Goal: Transaction & Acquisition: Purchase product/service

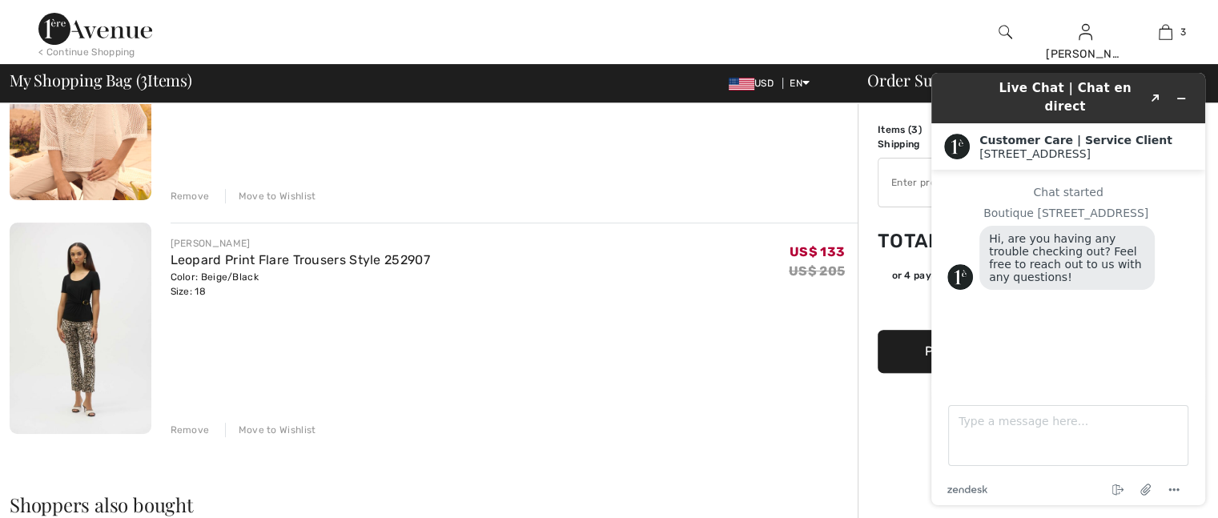
click at [550, 351] on div "JOSEPH RIBKOFF Leopard Print Flare Trousers Style 252907 Color: Beige/Black Siz…" at bounding box center [515, 330] width 688 height 215
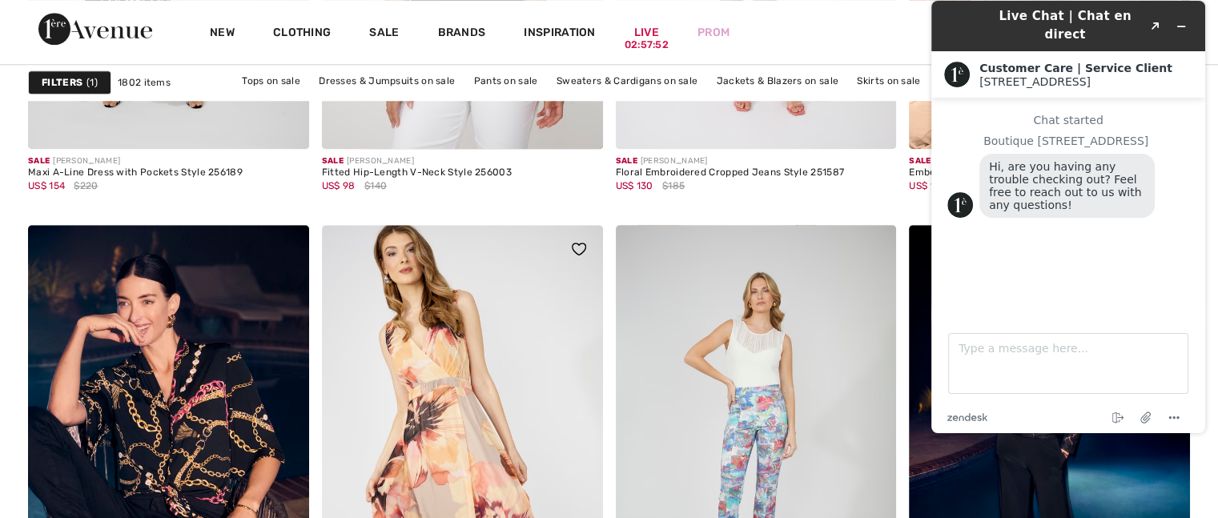
scroll to position [1682, 0]
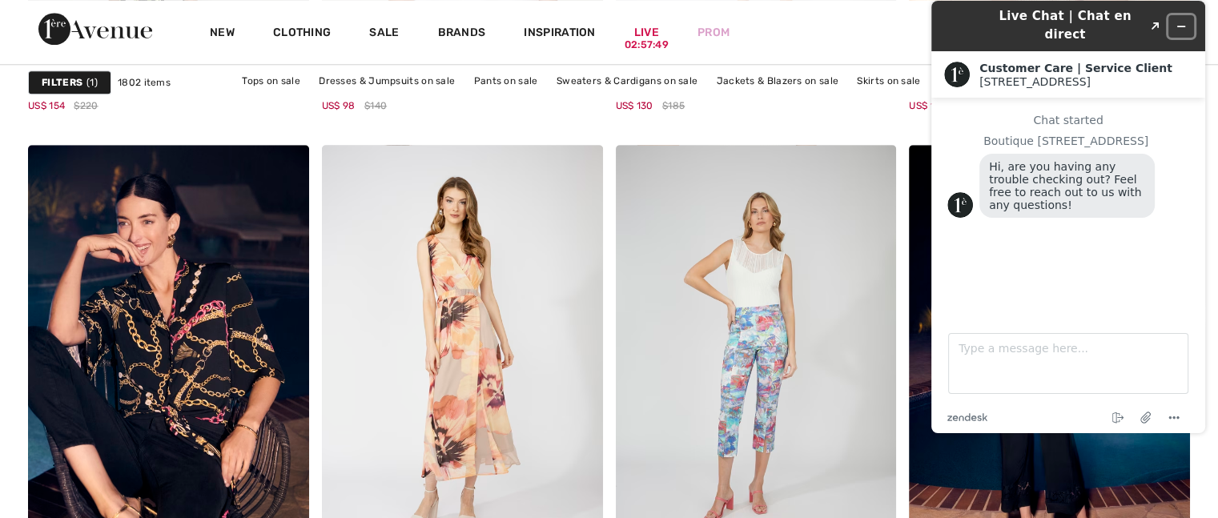
click at [1182, 21] on icon "Minimize widget" at bounding box center [1181, 26] width 11 height 11
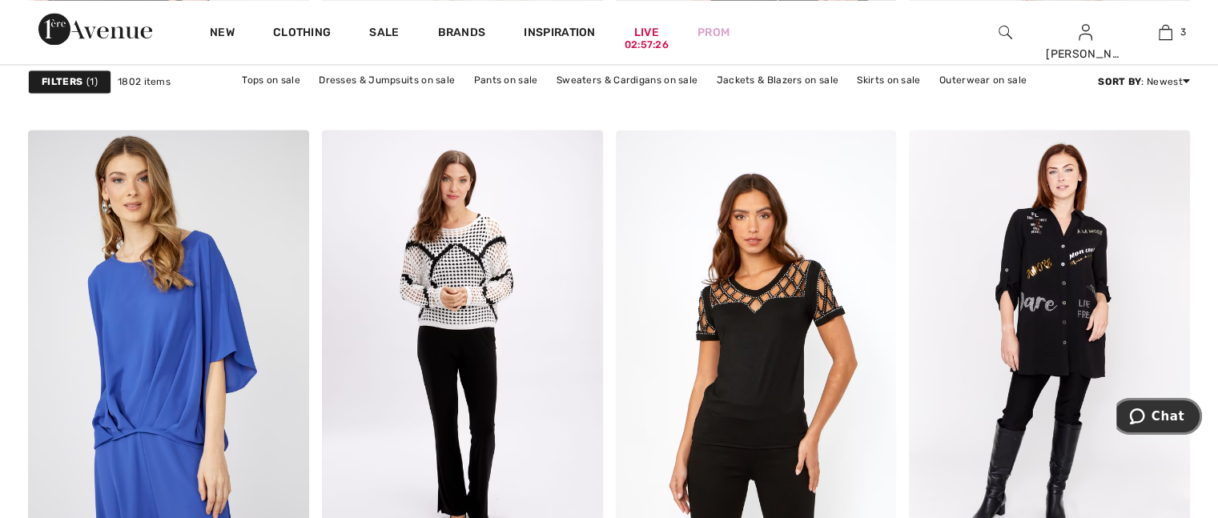
scroll to position [3043, 0]
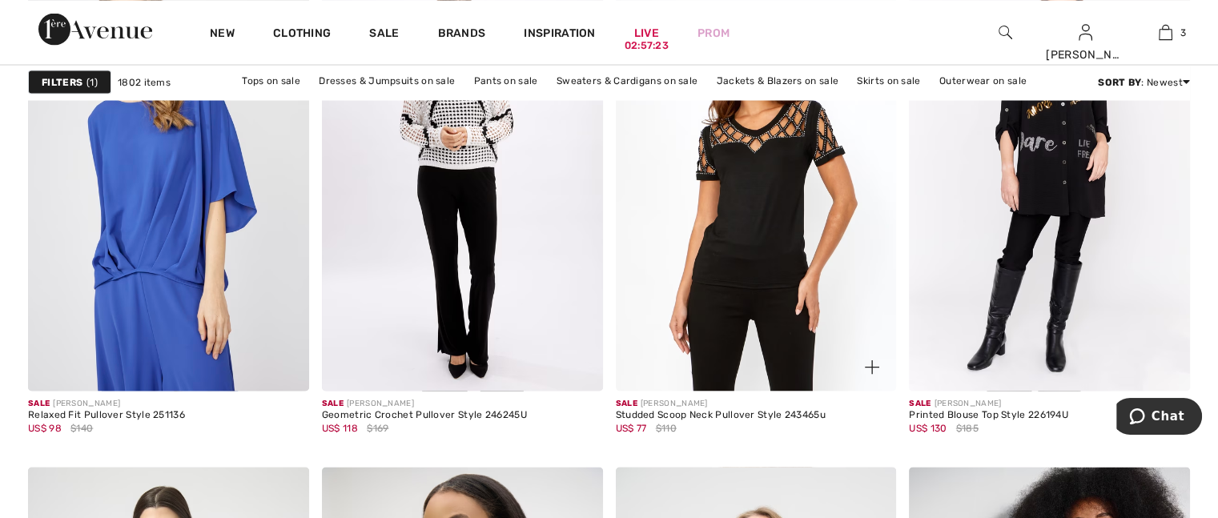
click at [774, 239] on img at bounding box center [756, 180] width 281 height 421
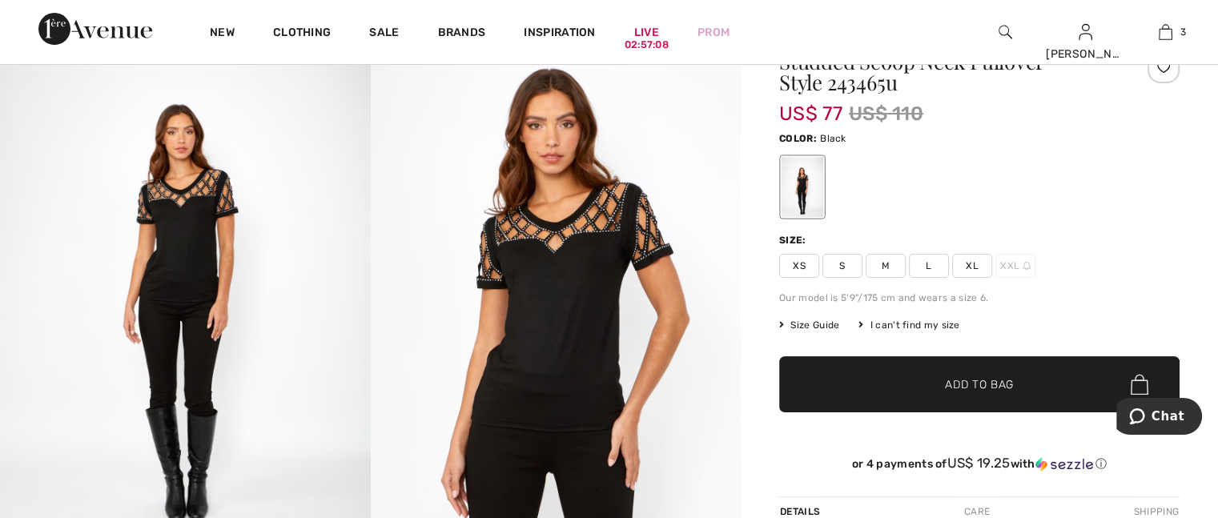
scroll to position [240, 0]
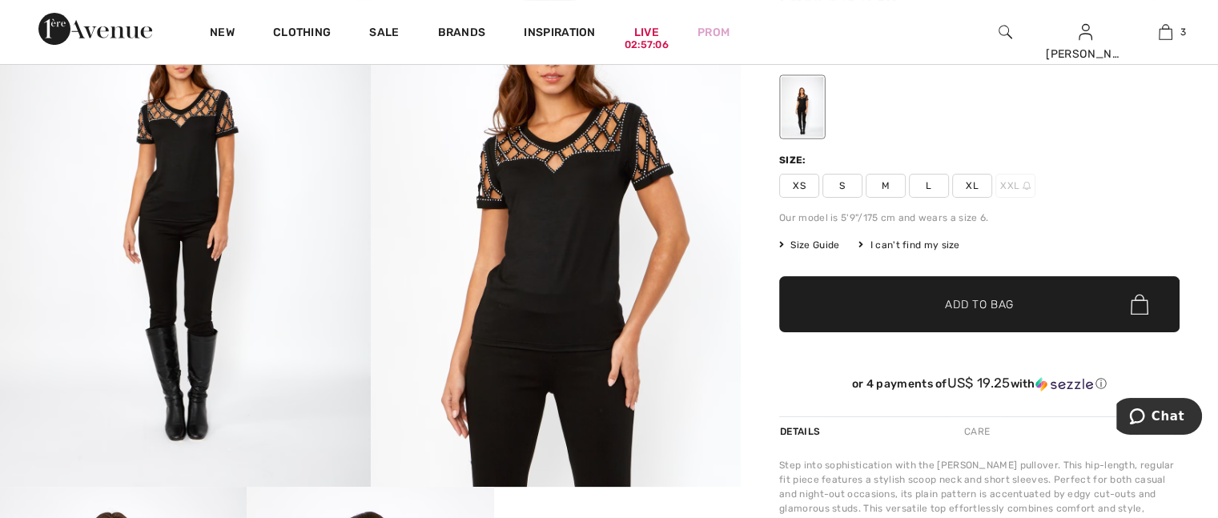
click at [972, 186] on span "XL" at bounding box center [972, 186] width 40 height 24
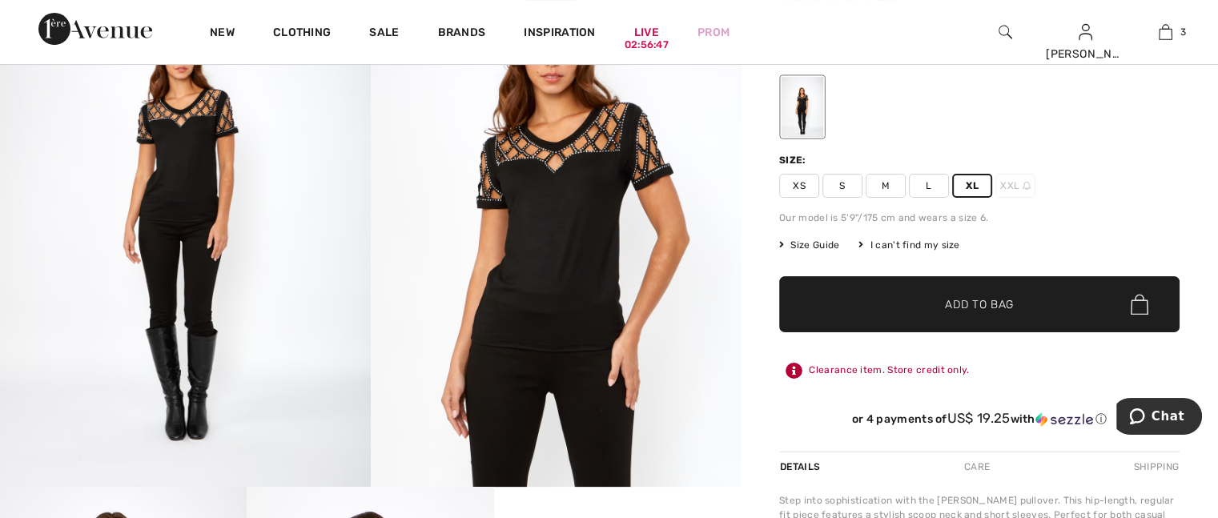
click at [974, 297] on span "Add to Bag" at bounding box center [979, 304] width 69 height 17
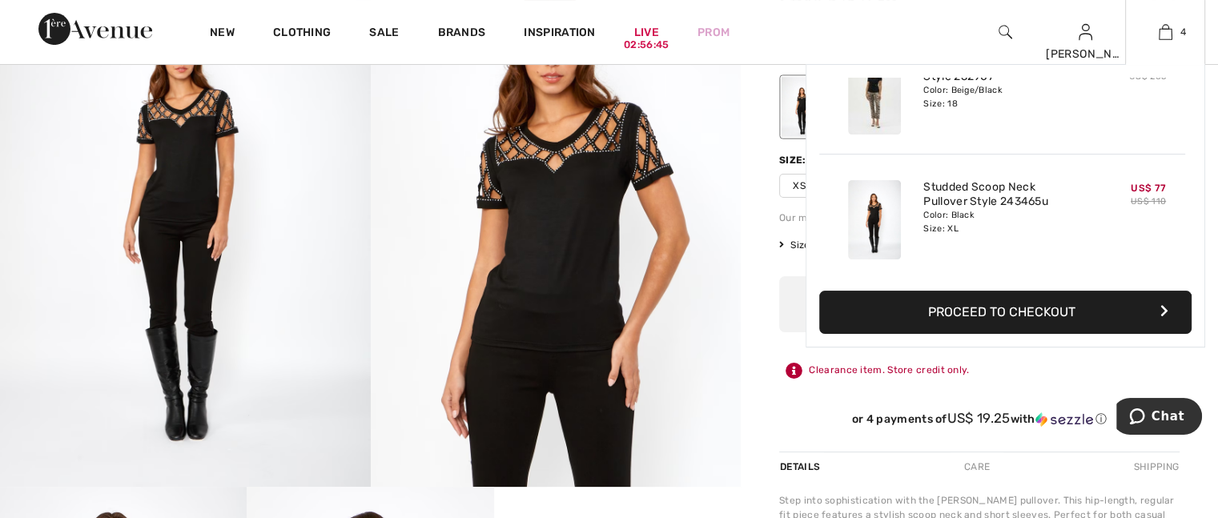
scroll to position [0, 0]
